Goal: Entertainment & Leisure: Consume media (video, audio)

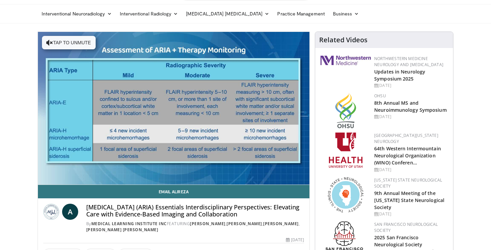
scroll to position [20, 0]
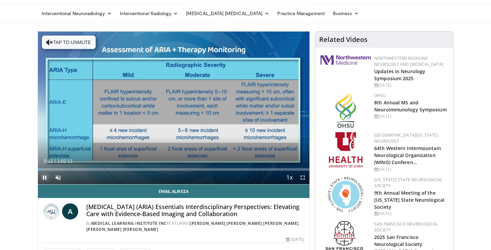
click at [42, 175] on span "Video Player" at bounding box center [44, 177] width 13 height 13
click at [44, 176] on span "Video Player" at bounding box center [44, 177] width 13 height 13
click at [57, 177] on span "Video Player" at bounding box center [57, 177] width 13 height 13
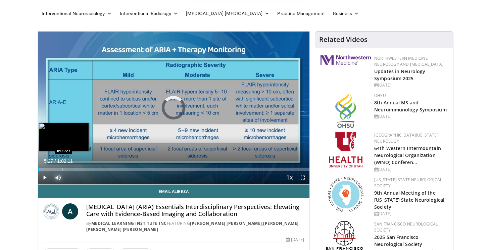
click at [62, 168] on div "Progress Bar" at bounding box center [62, 169] width 1 height 3
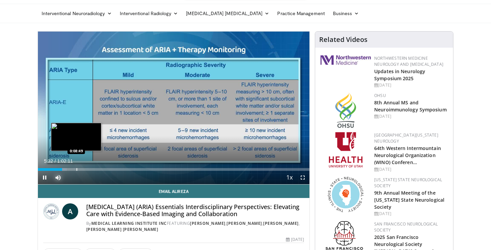
click at [76, 168] on div "Progress Bar" at bounding box center [76, 169] width 1 height 3
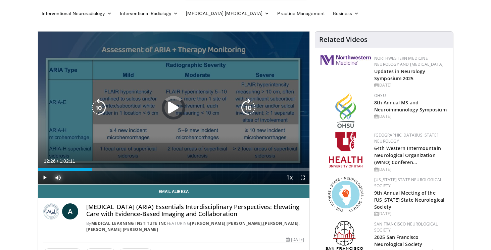
click at [0, 0] on div "Progress Bar" at bounding box center [0, 0] width 0 height 0
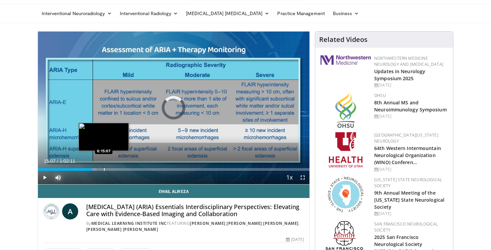
click at [104, 170] on div "Progress Bar" at bounding box center [104, 169] width 1 height 3
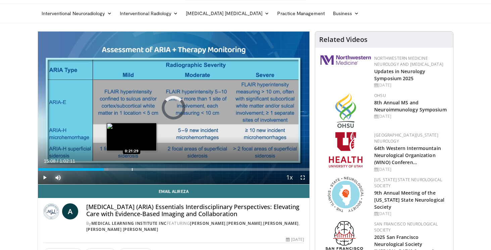
click at [132, 169] on div "Progress Bar" at bounding box center [132, 169] width 1 height 3
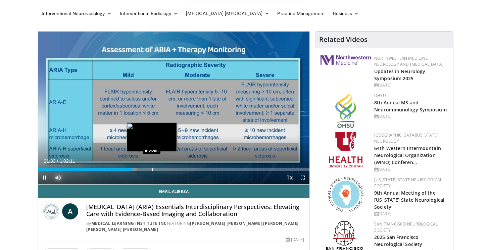
click at [152, 169] on div "Progress Bar" at bounding box center [152, 169] width 1 height 3
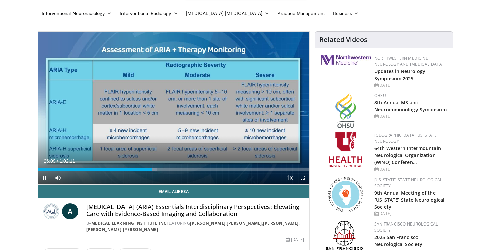
click at [161, 171] on div "Current Time 26:09 / Duration 1:02:11 Pause Skip Backward Skip Forward Mute Loa…" at bounding box center [174, 177] width 272 height 13
click at [174, 171] on div "Current Time 26:11 / Duration 1:02:11 Pause Skip Backward Skip Forward Mute Loa…" at bounding box center [174, 177] width 272 height 13
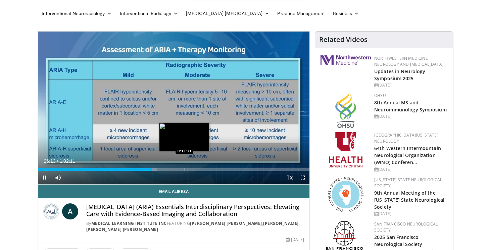
click at [185, 169] on div "Progress Bar" at bounding box center [185, 169] width 1 height 3
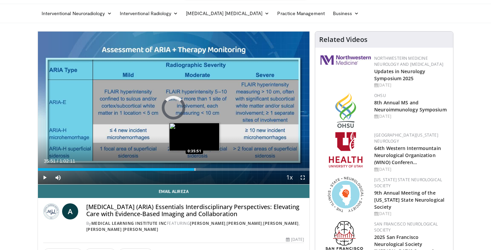
click at [195, 170] on div "Progress Bar" at bounding box center [195, 169] width 1 height 3
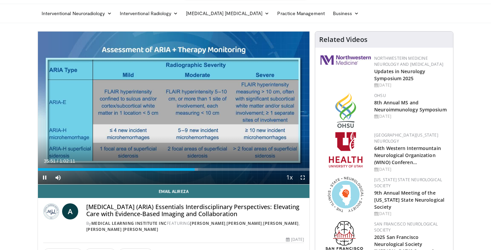
click at [204, 171] on div "Current Time 35:51 / Duration 1:02:11 Pause Skip Backward Skip Forward Mute Loa…" at bounding box center [174, 177] width 272 height 13
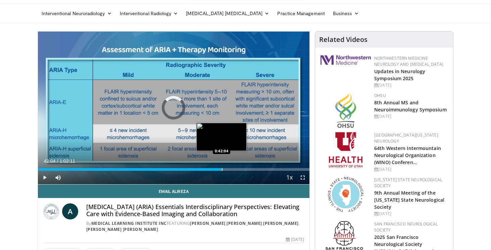
click at [222, 170] on div "Progress Bar" at bounding box center [222, 169] width 1 height 3
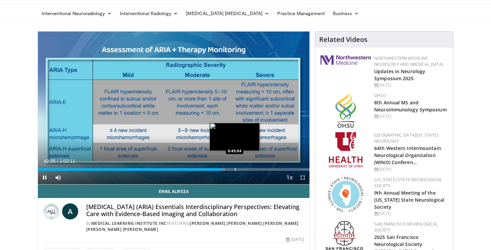
click at [235, 169] on div "Progress Bar" at bounding box center [235, 169] width 1 height 3
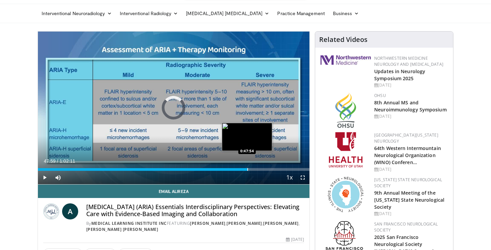
click at [247, 168] on div "Progress Bar" at bounding box center [247, 169] width 1 height 3
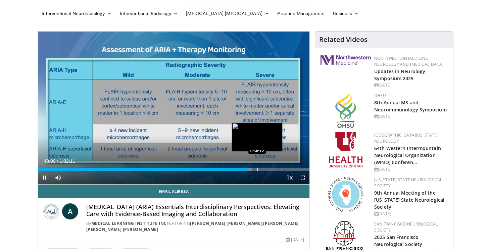
click at [257, 170] on div "Progress Bar" at bounding box center [257, 169] width 1 height 3
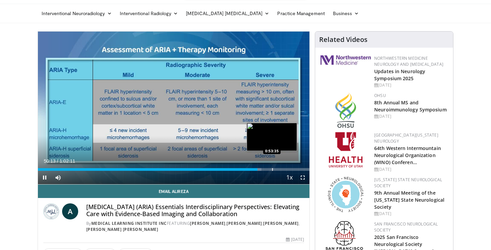
click at [272, 169] on div "Progress Bar" at bounding box center [272, 169] width 1 height 3
click at [286, 169] on div "Progress Bar" at bounding box center [286, 169] width 1 height 3
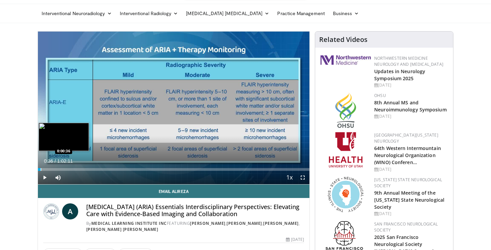
click at [41, 169] on div "Progress Bar" at bounding box center [41, 169] width 1 height 3
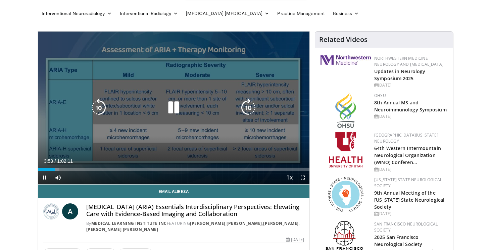
click at [175, 110] on icon "Video Player" at bounding box center [173, 107] width 19 height 19
